Goal: Information Seeking & Learning: Check status

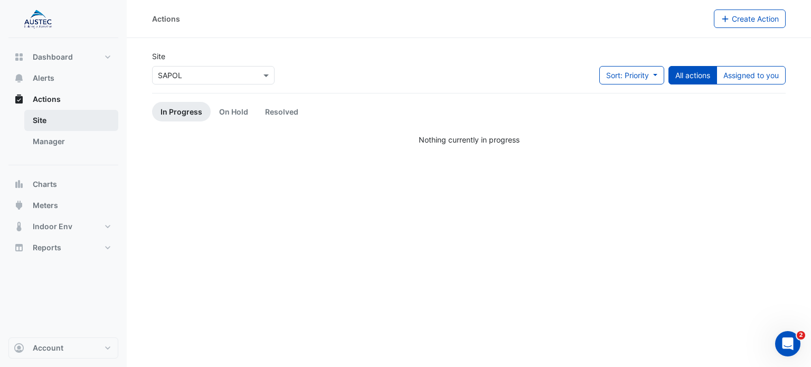
click at [42, 118] on link "Site" at bounding box center [71, 120] width 94 height 21
click at [64, 99] on button "Actions" at bounding box center [63, 99] width 110 height 21
click at [25, 100] on button "Actions" at bounding box center [63, 99] width 110 height 21
click at [42, 78] on span "Alerts" at bounding box center [44, 78] width 22 height 11
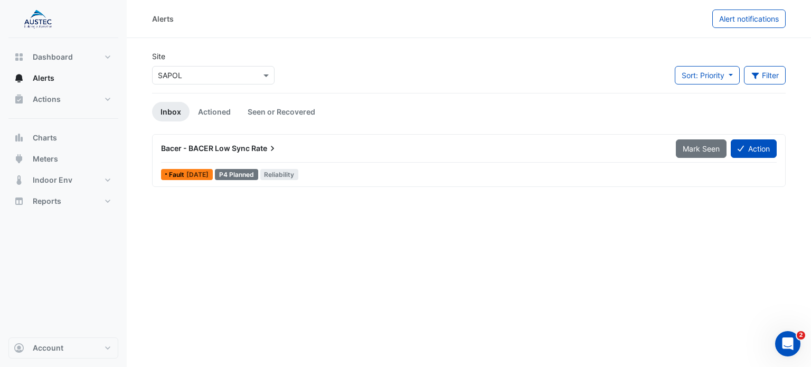
click at [272, 151] on icon at bounding box center [272, 148] width 11 height 11
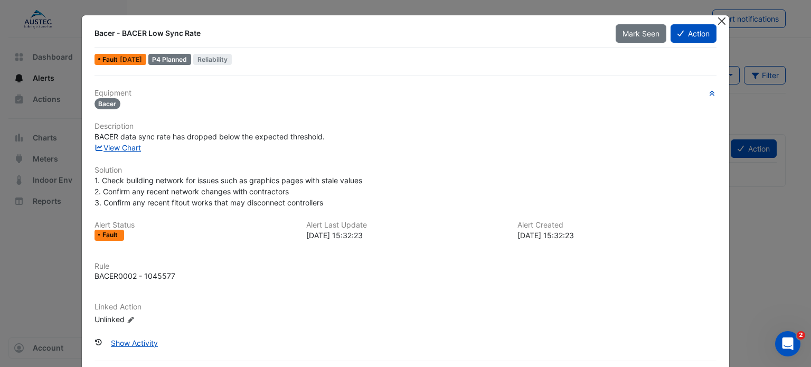
click at [717, 18] on button "Close" at bounding box center [721, 20] width 11 height 11
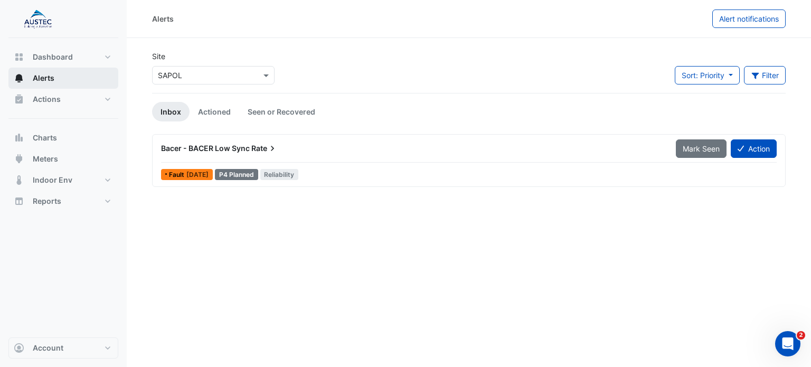
click at [46, 78] on span "Alerts" at bounding box center [44, 78] width 22 height 11
click at [56, 59] on span "Dashboard" at bounding box center [53, 57] width 40 height 11
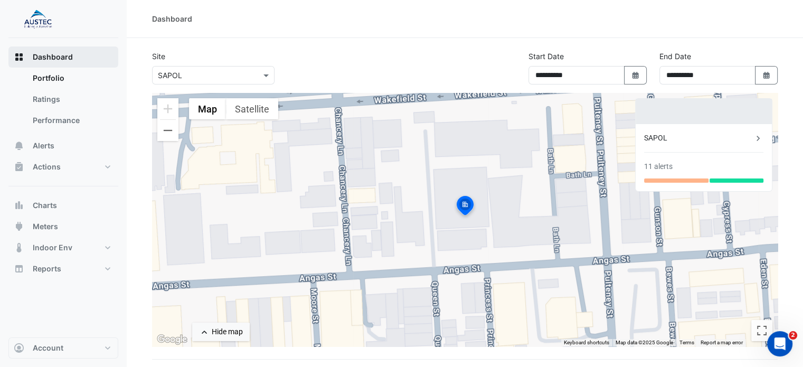
click at [26, 60] on button "Dashboard" at bounding box center [63, 56] width 110 height 21
click at [108, 166] on button "Actions" at bounding box center [63, 166] width 110 height 21
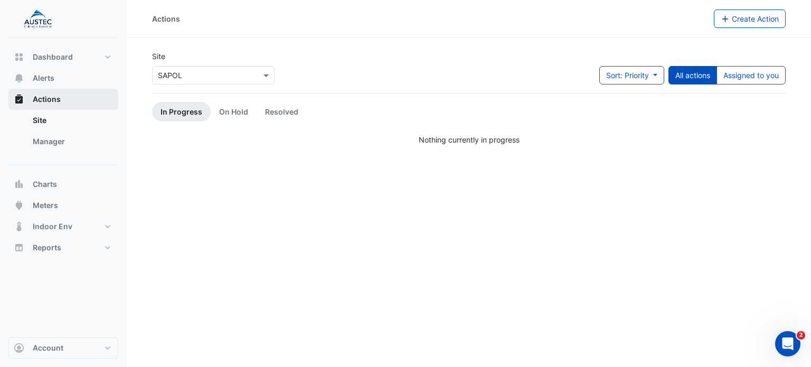
click at [54, 104] on button "Actions" at bounding box center [63, 99] width 110 height 21
click at [236, 110] on link "On Hold" at bounding box center [234, 112] width 46 height 20
click at [266, 109] on link "Resolved" at bounding box center [281, 112] width 50 height 20
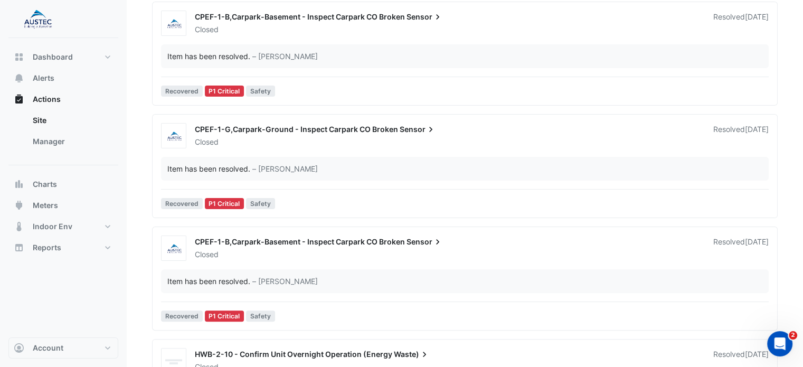
scroll to position [211, 0]
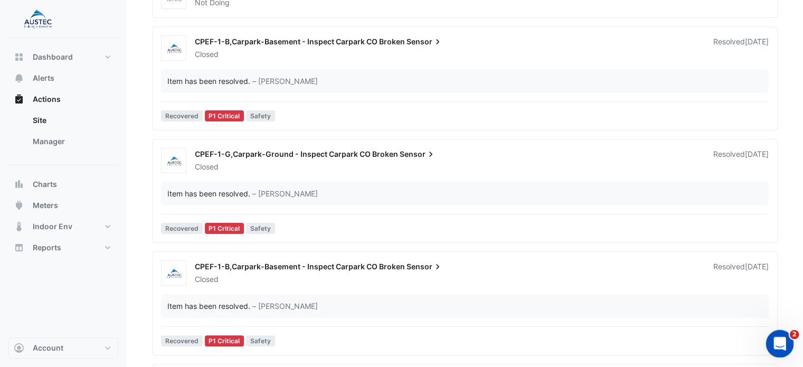
click at [774, 339] on icon "Open Intercom Messenger" at bounding box center [777, 341] width 17 height 17
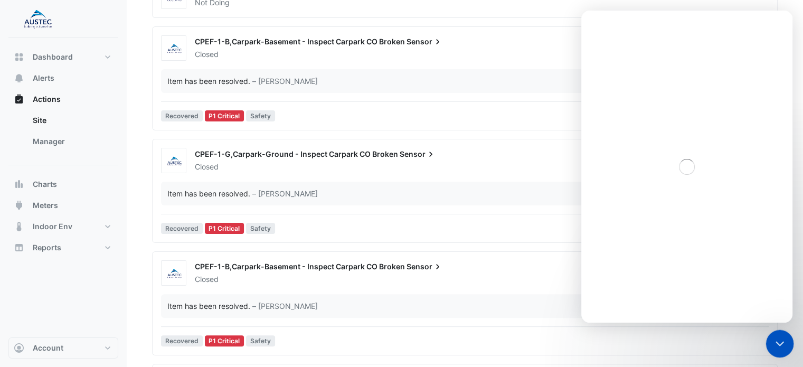
scroll to position [0, 0]
click at [774, 25] on icon "Close" at bounding box center [776, 25] width 6 height 6
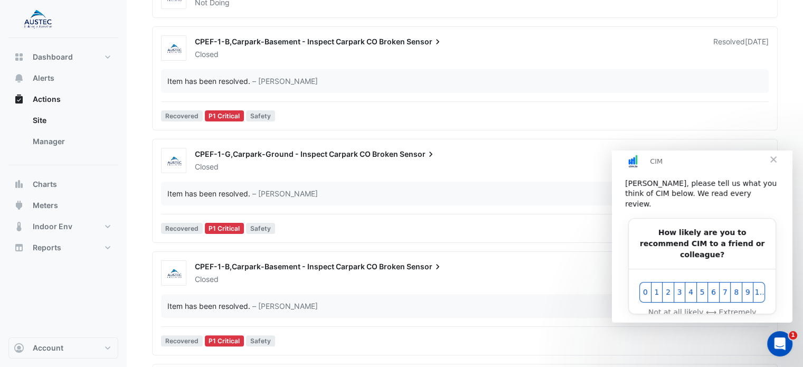
click at [773, 171] on span "Close" at bounding box center [773, 159] width 38 height 38
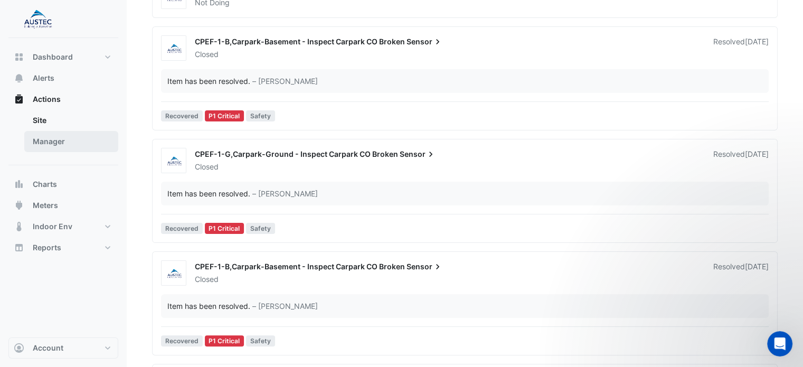
click at [49, 146] on link "Manager" at bounding box center [71, 141] width 94 height 21
